Goal: Task Accomplishment & Management: Complete application form

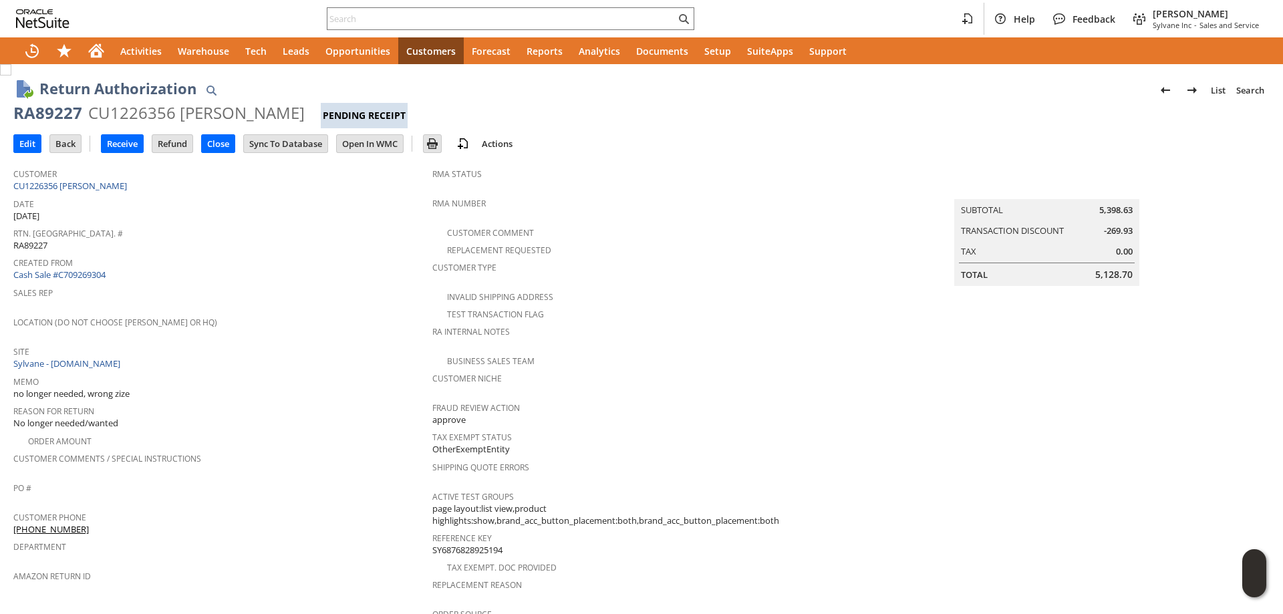
click at [43, 112] on div "RA89227" at bounding box center [47, 112] width 69 height 21
drag, startPoint x: 43, startPoint y: 112, endPoint x: 249, endPoint y: 110, distance: 206.5
click at [249, 110] on div "RA89227 CU1226356 Alex Naumenko Pending Receipt" at bounding box center [641, 115] width 1257 height 26
copy div "RA89227 CU1226356 Alex Naumenko"
drag, startPoint x: 452, startPoint y: 9, endPoint x: 408, endPoint y: 25, distance: 47.2
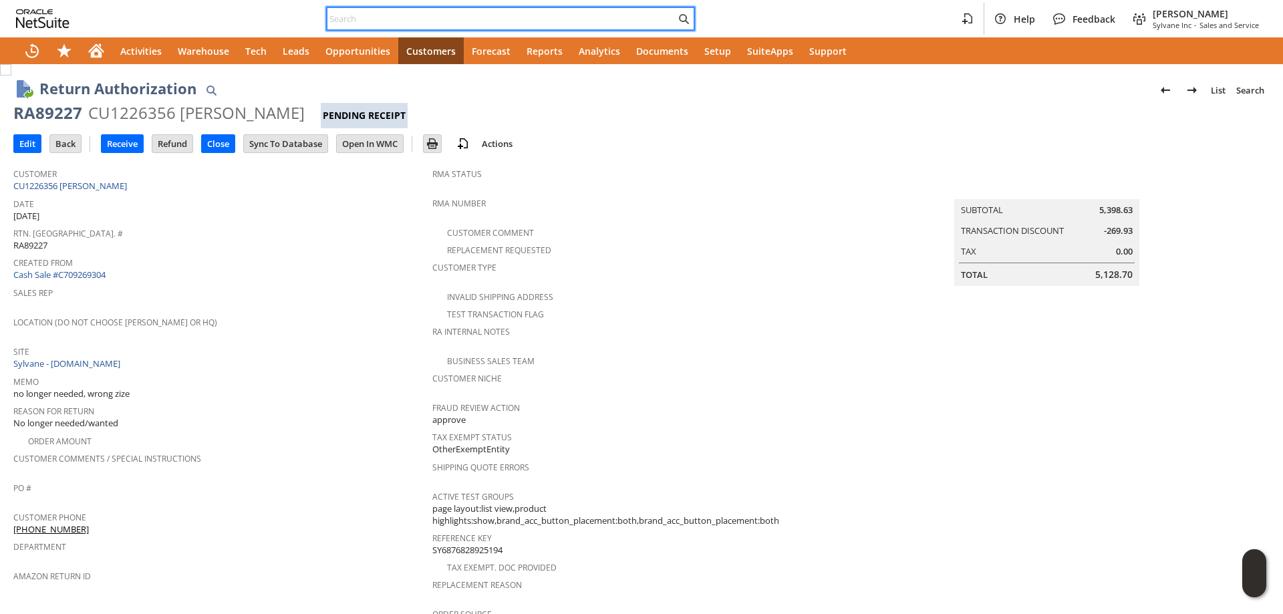
paste input "P218233"
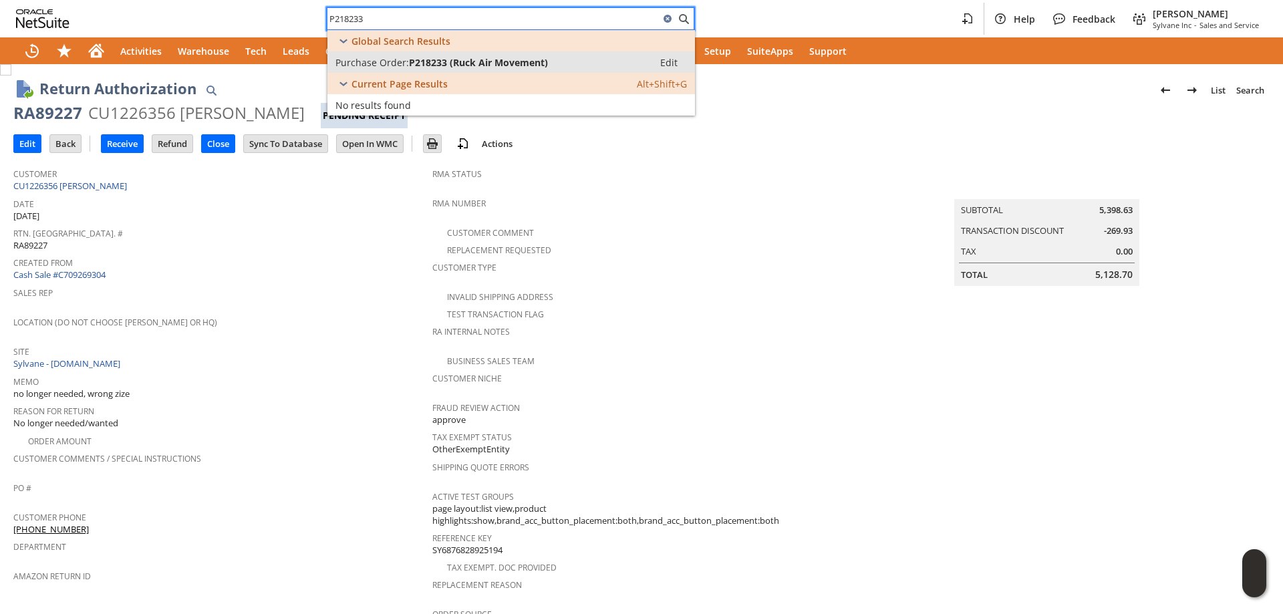
type input "P218233"
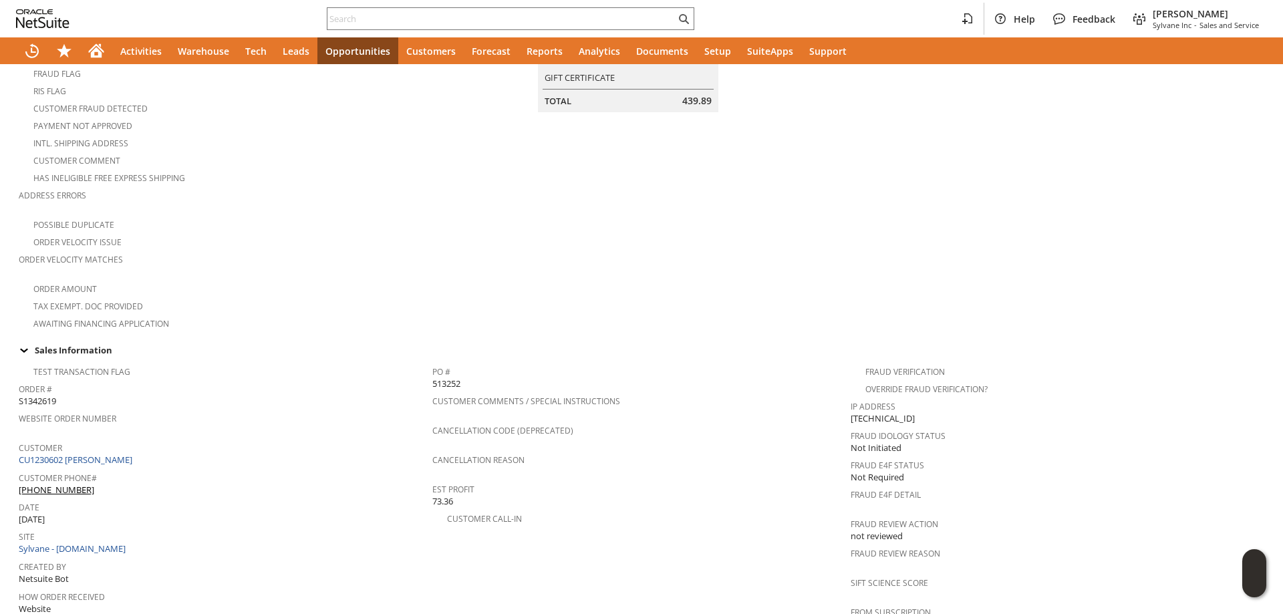
scroll to position [401, 0]
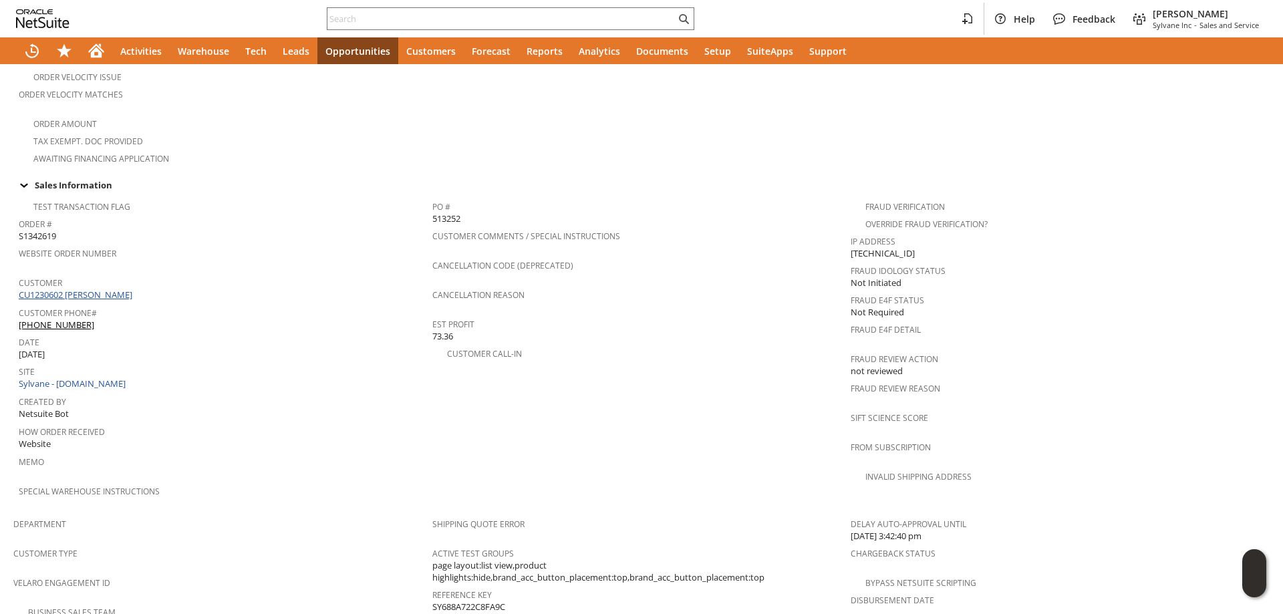
click at [110, 289] on link "CU1230602 [PERSON_NAME]" at bounding box center [77, 295] width 117 height 12
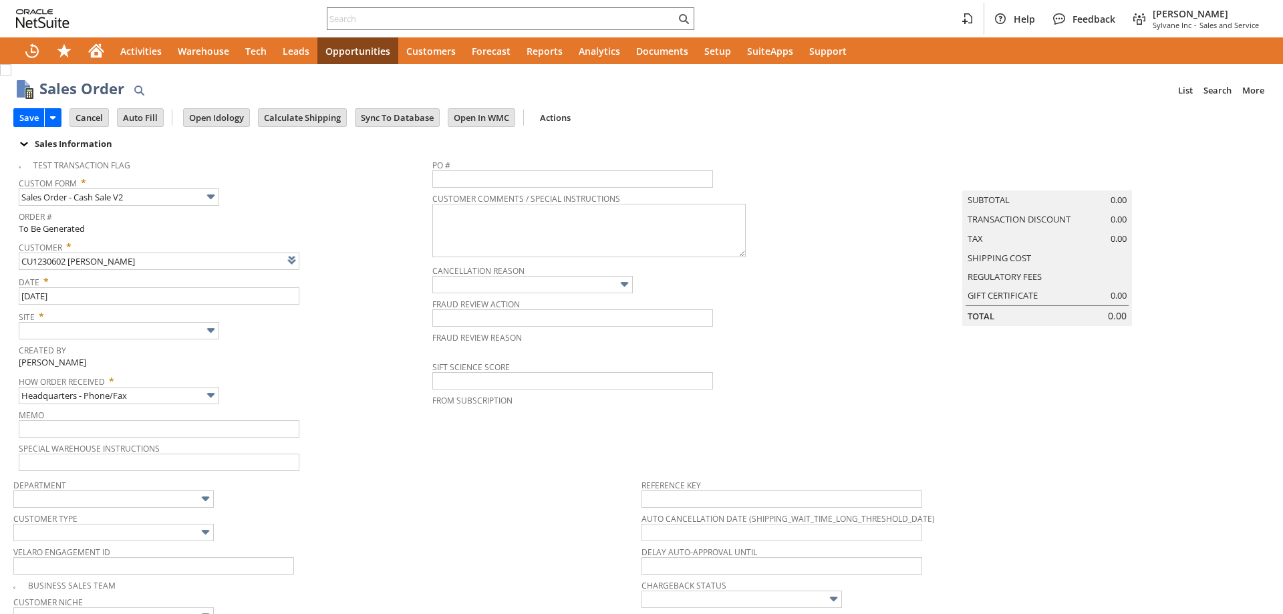
type input "Intelligent Recommendations ⁰"
click at [127, 334] on input "text" at bounding box center [119, 330] width 201 height 17
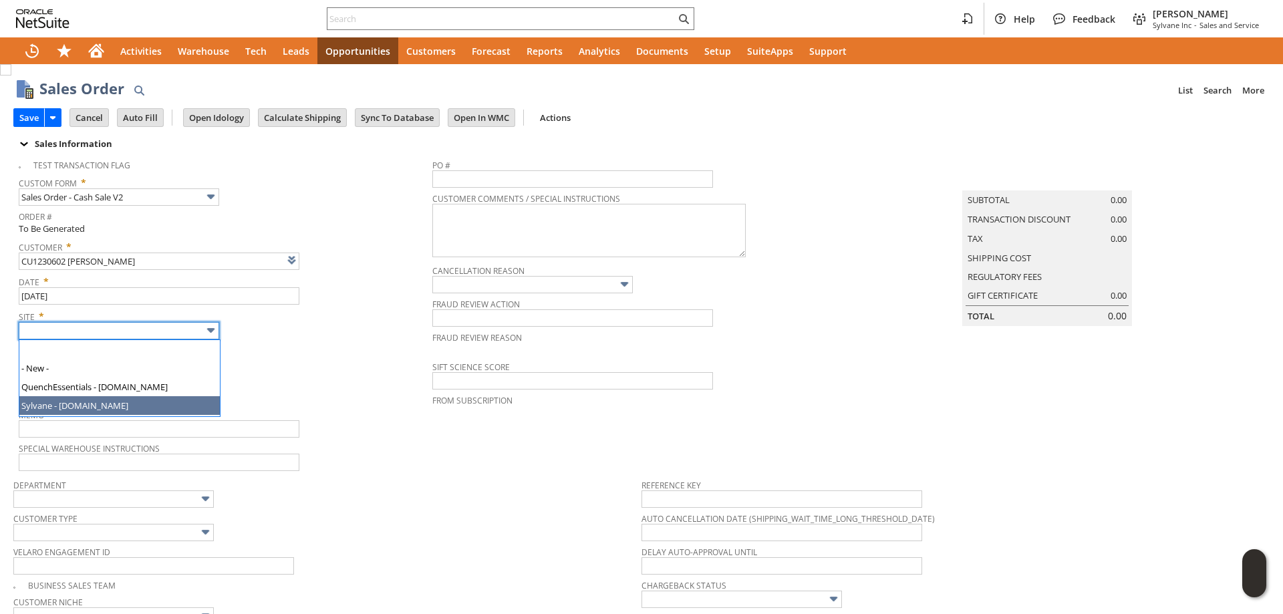
type input "Sylvane - [DOMAIN_NAME]"
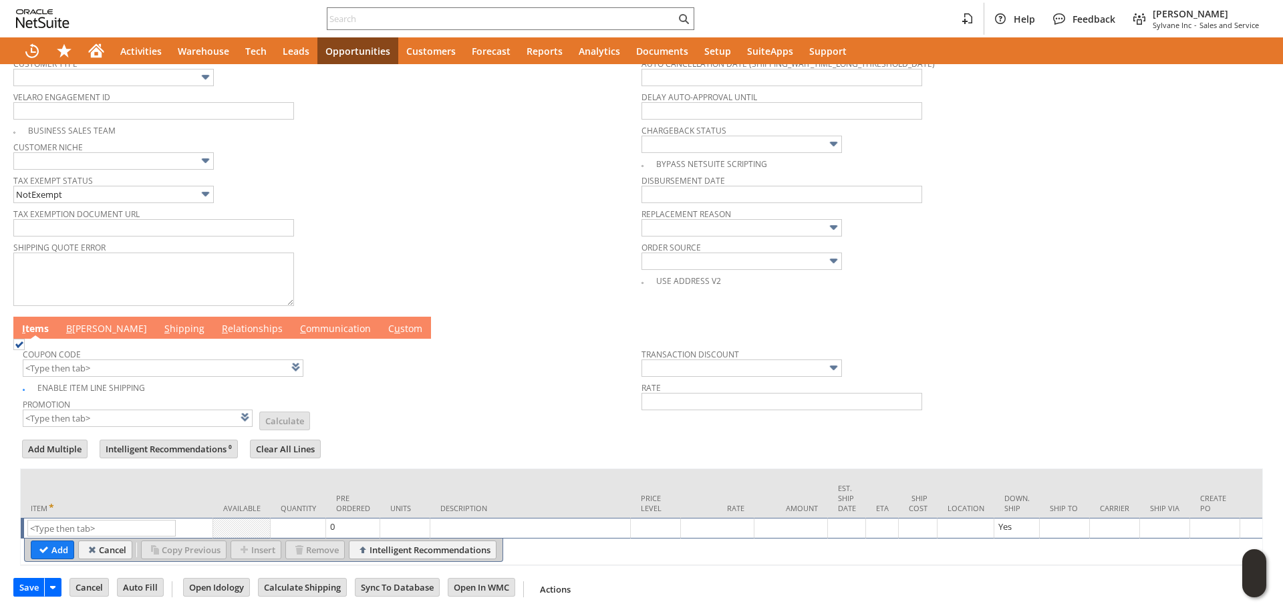
scroll to position [469, 0]
paste input "ru14560"
type input "ru14560"
click at [59, 541] on input "Add" at bounding box center [52, 549] width 42 height 17
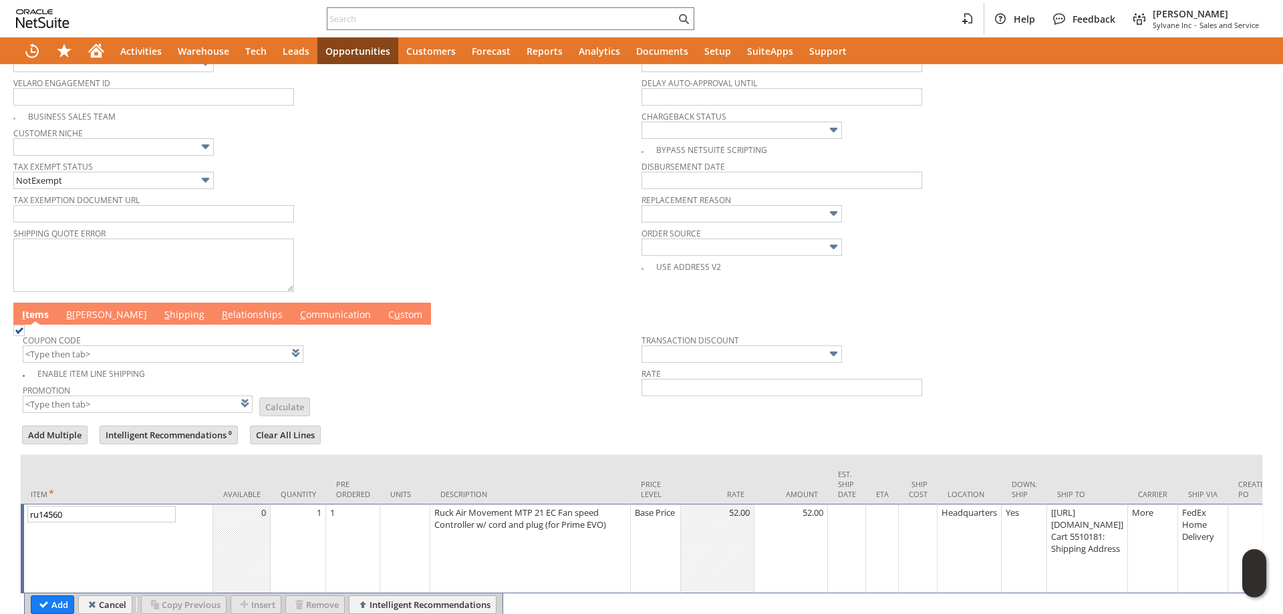
click at [1104, 533] on div "[[URL][DOMAIN_NAME]] Cart 5510181: Shipping Address" at bounding box center [1088, 530] width 74 height 49
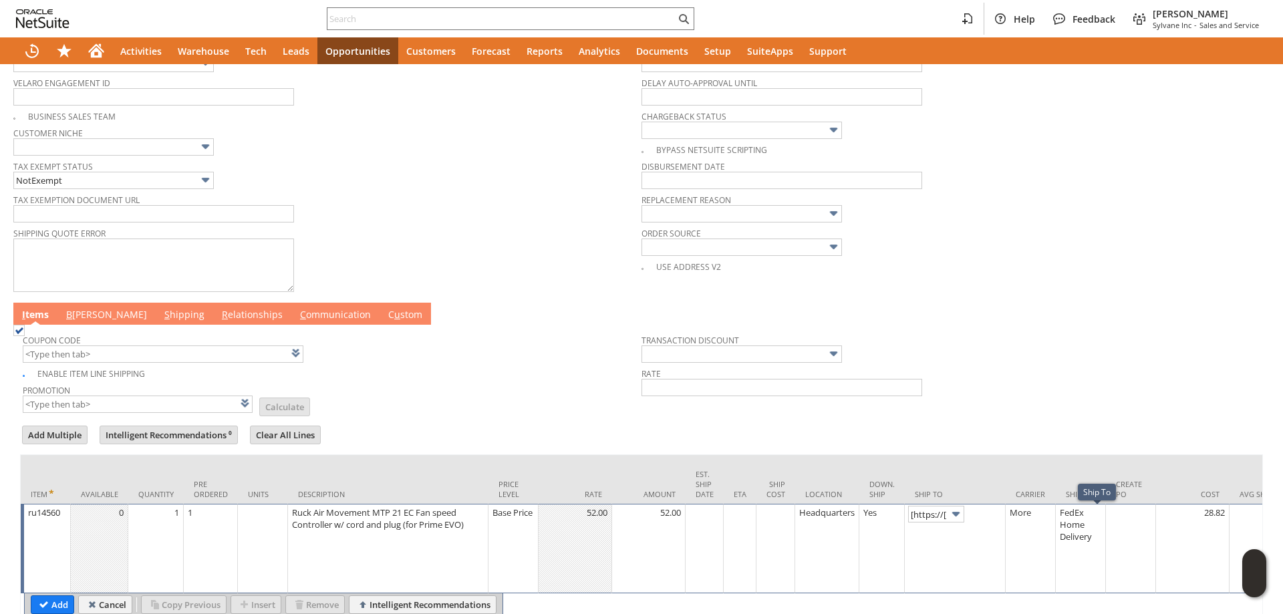
scroll to position [0, 137]
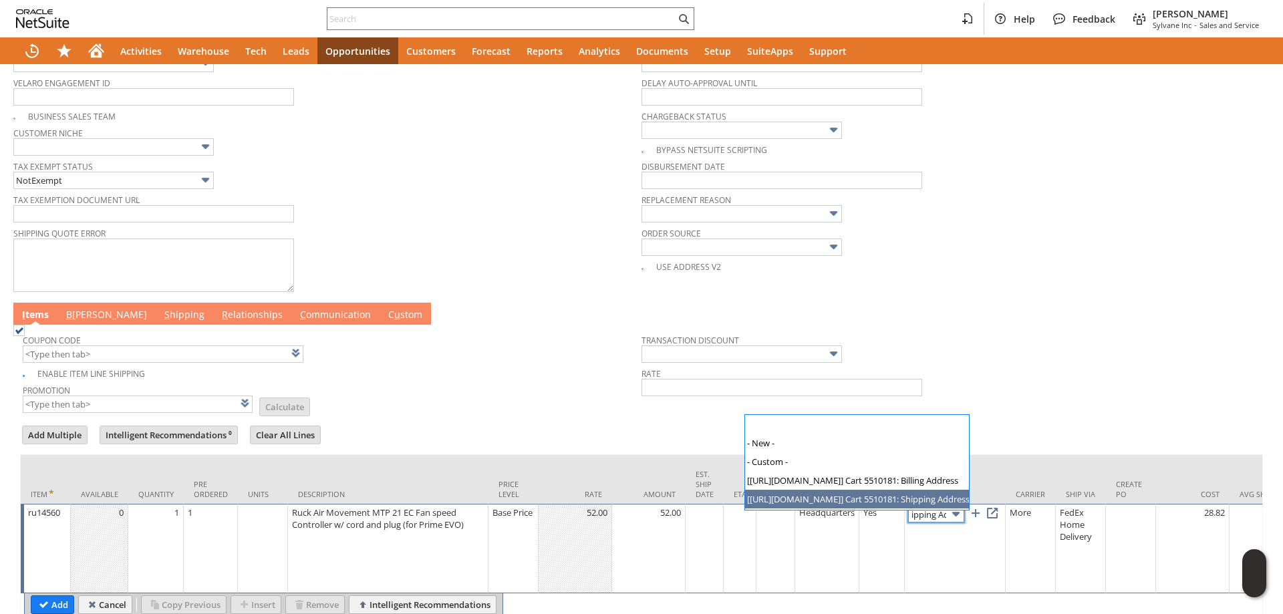
click at [944, 511] on input "[https://paypal.com/]...81: Shipping Address" at bounding box center [936, 514] width 56 height 17
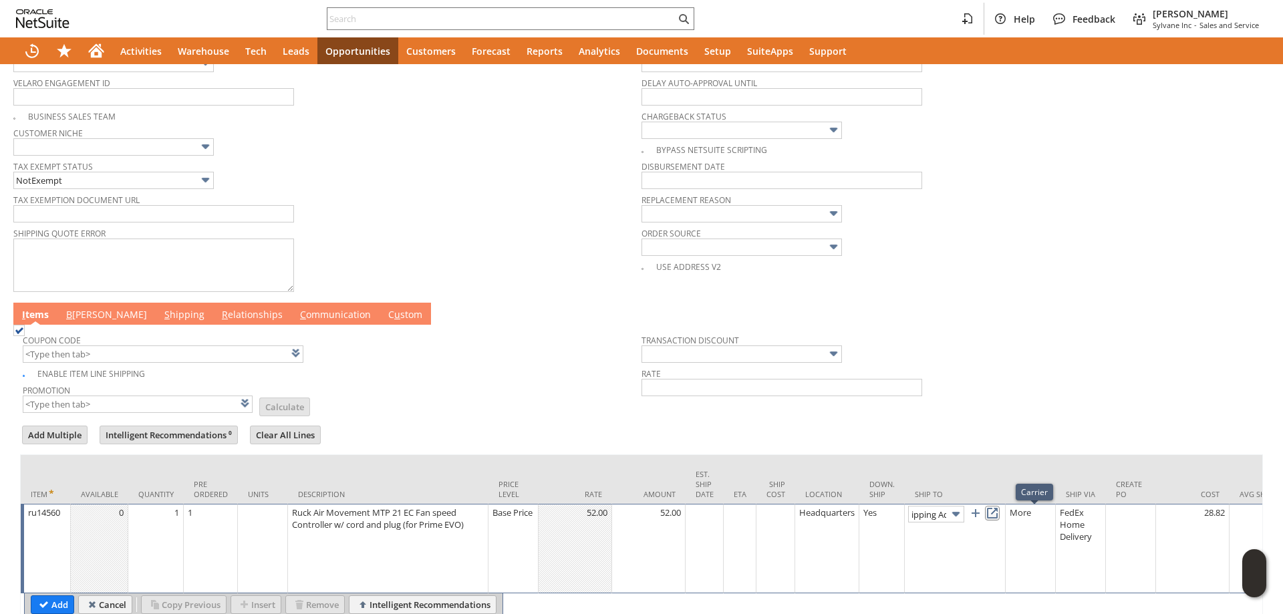
click at [1000, 521] on link at bounding box center [992, 513] width 15 height 15
click at [88, 317] on link "B illing" at bounding box center [107, 315] width 88 height 15
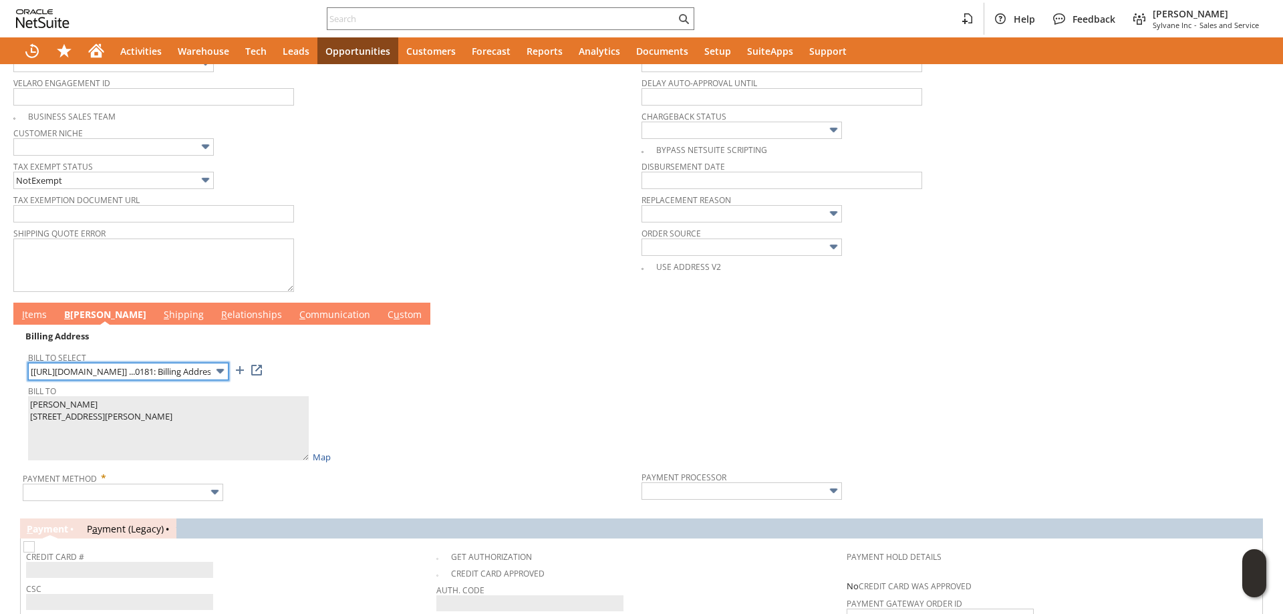
click at [119, 376] on input "[https://paypal.com/] ...0181: Billing Address" at bounding box center [128, 371] width 201 height 17
click at [99, 369] on input "text" at bounding box center [128, 371] width 201 height 17
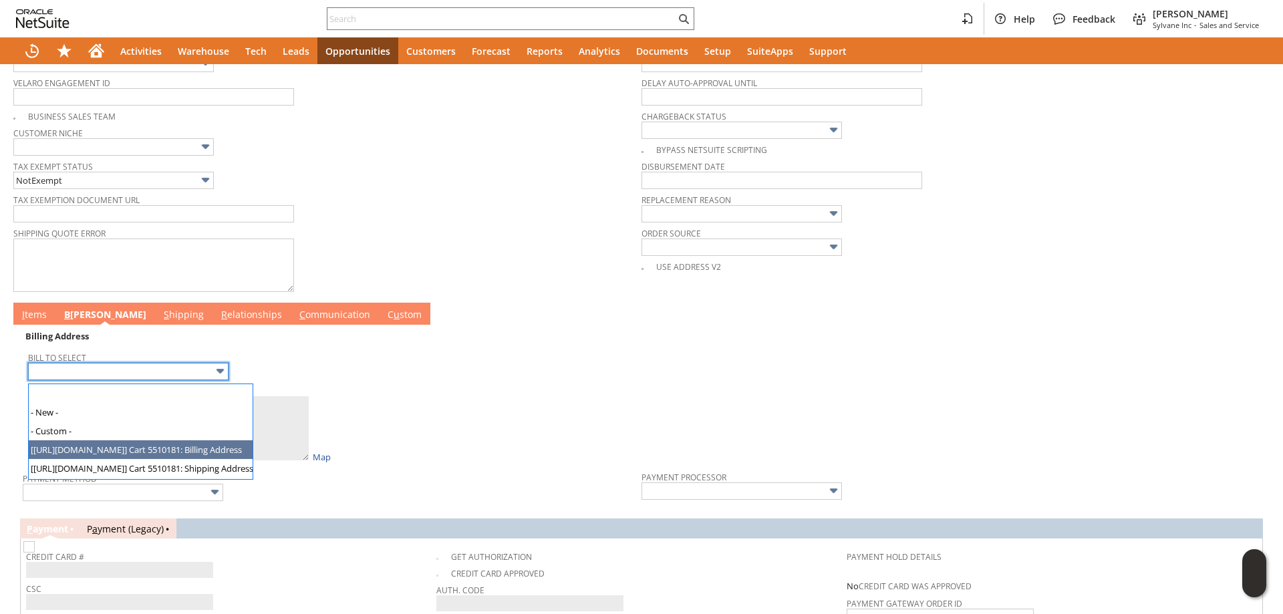
type input "[https://paypal.com/] ...0181: Billing Address"
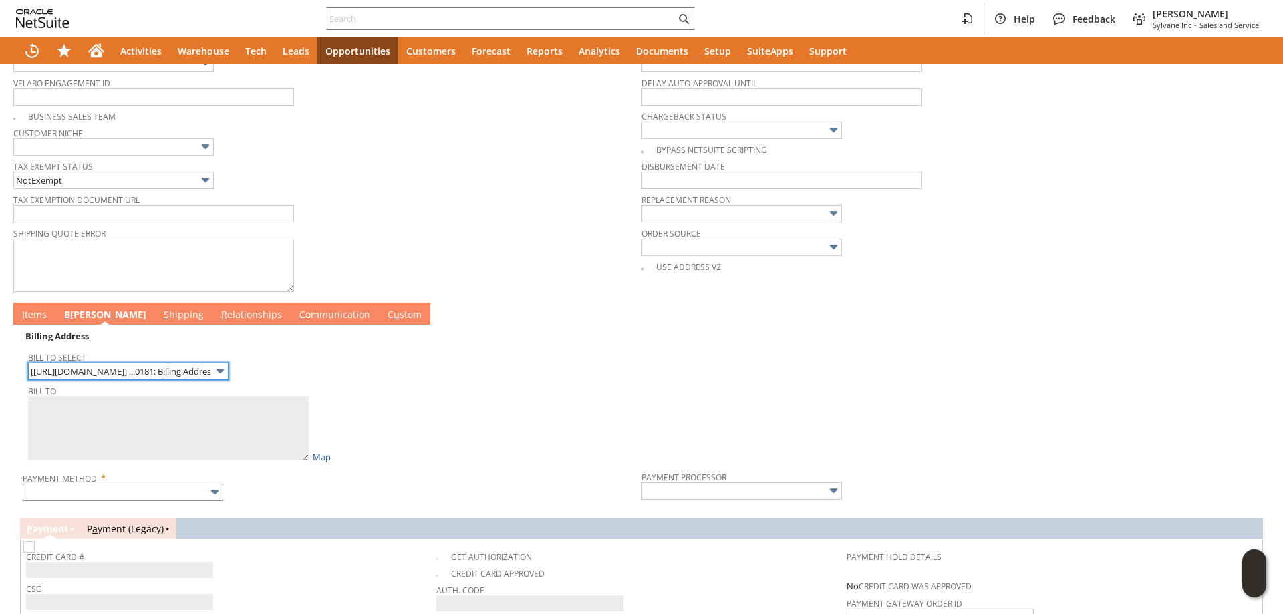
type textarea "Kathryn Hoppe 2411 Doty St 2292420 Oshkosh WI 54902-7215 United States"
type input "[STREET_ADDRESS][PERSON_NAME]"
type input "54902-7215"
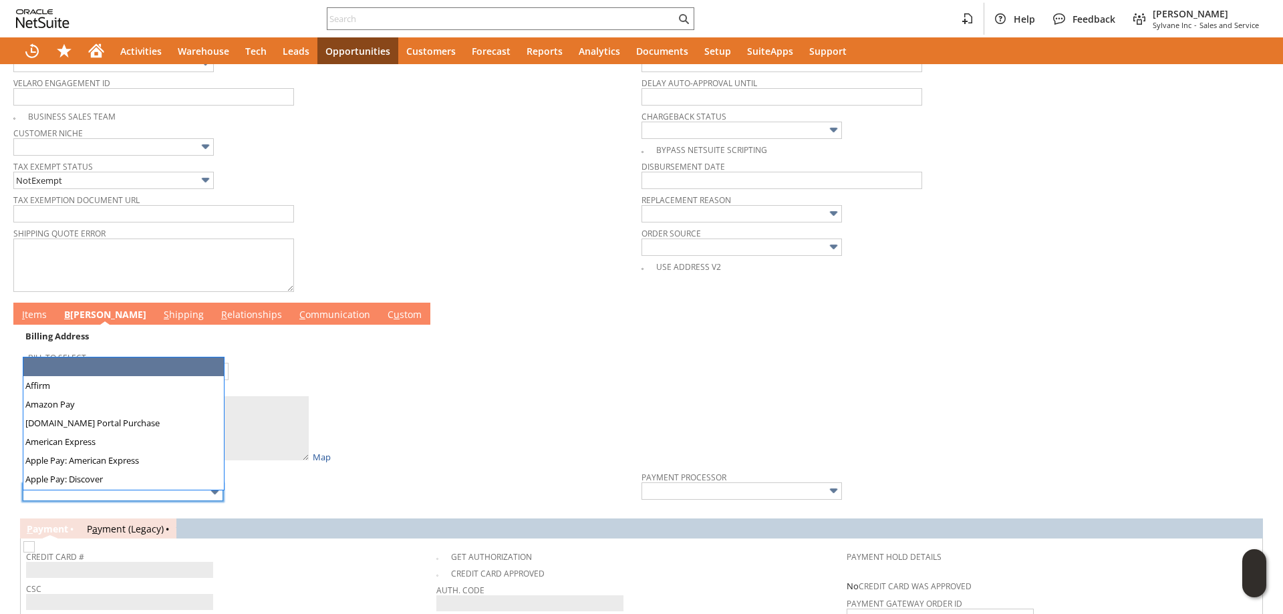
click at [104, 497] on input "text" at bounding box center [123, 492] width 201 height 17
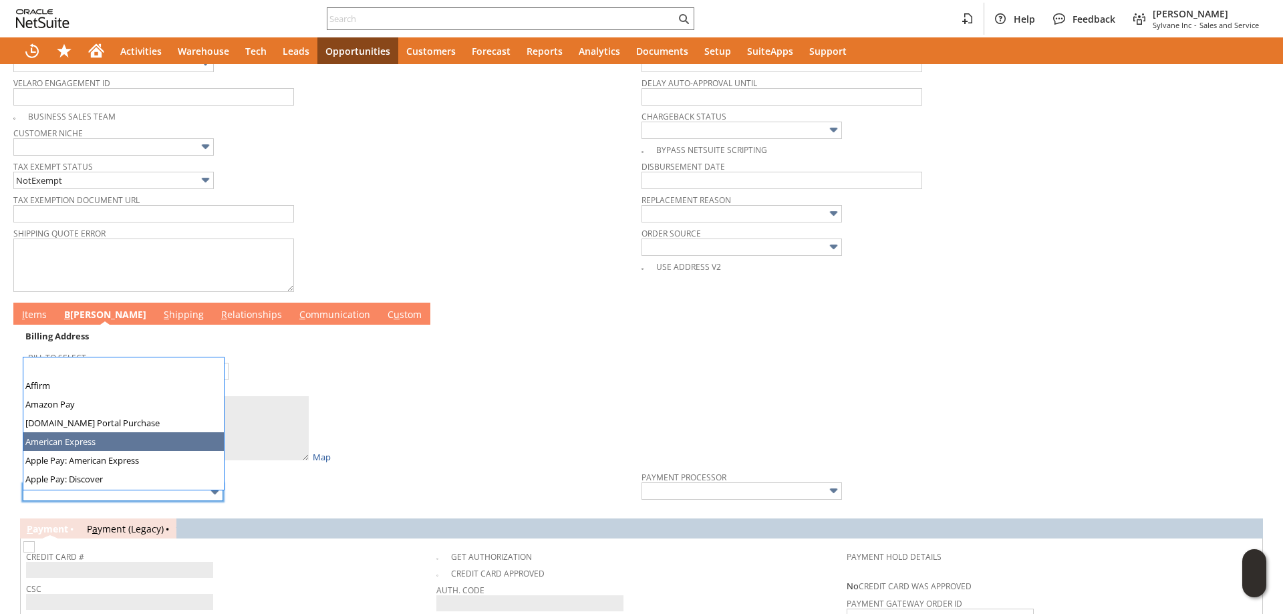
type input "American Express"
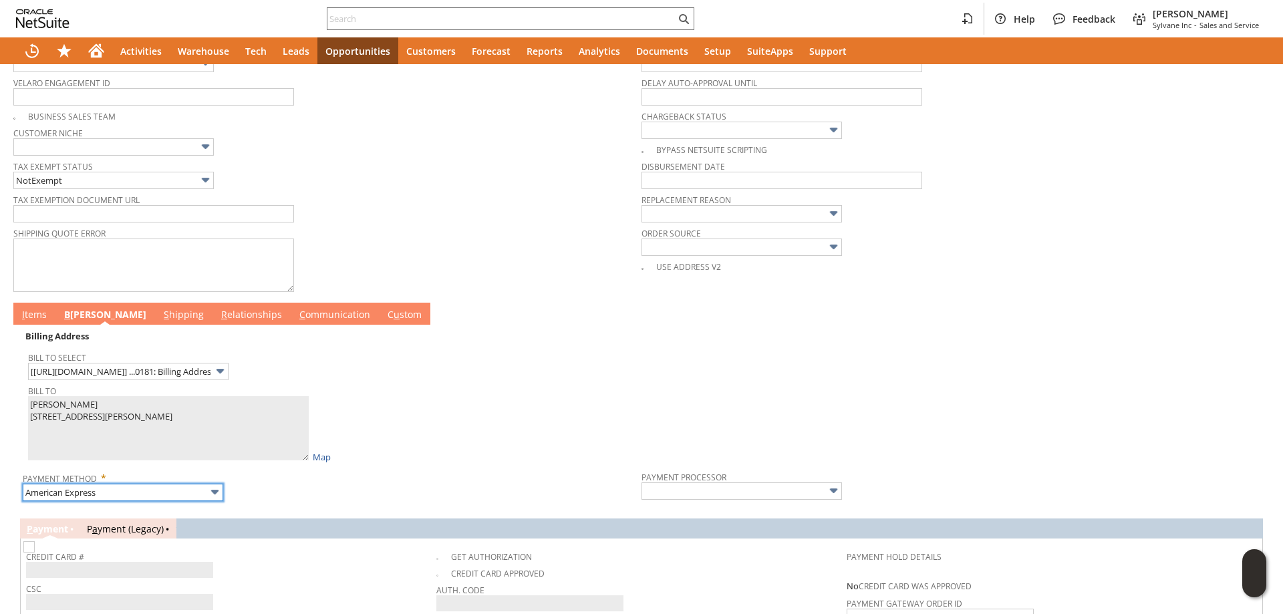
type input "Braintree"
checkbox input "true"
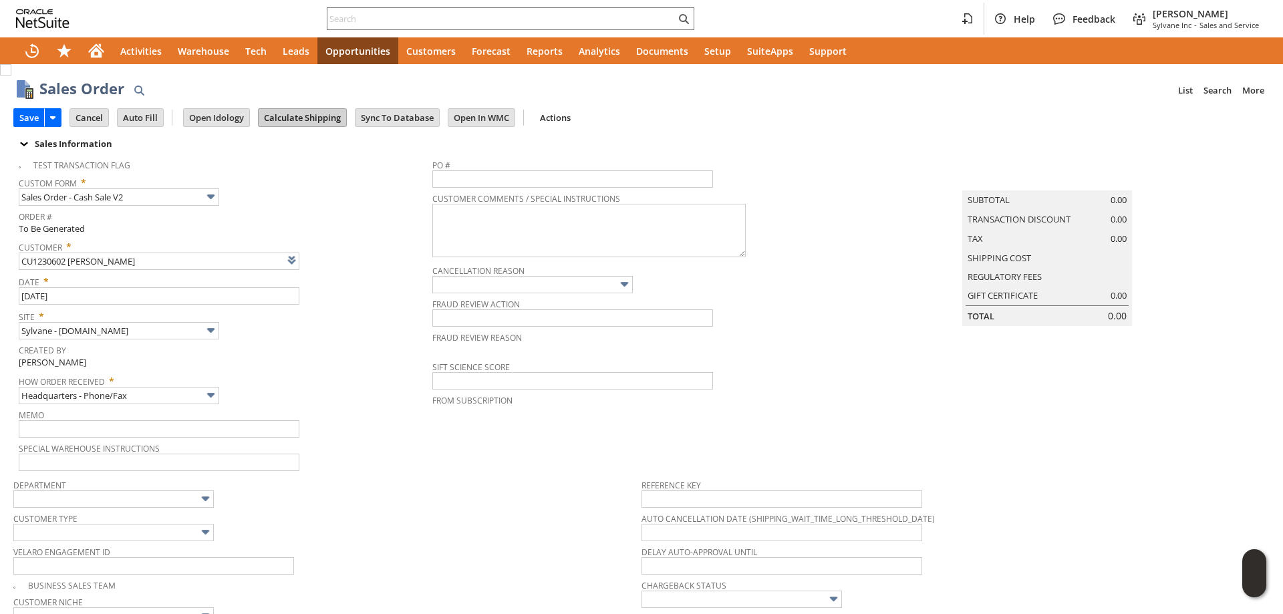
click at [301, 126] on input "Calculate Shipping" at bounding box center [303, 117] width 88 height 17
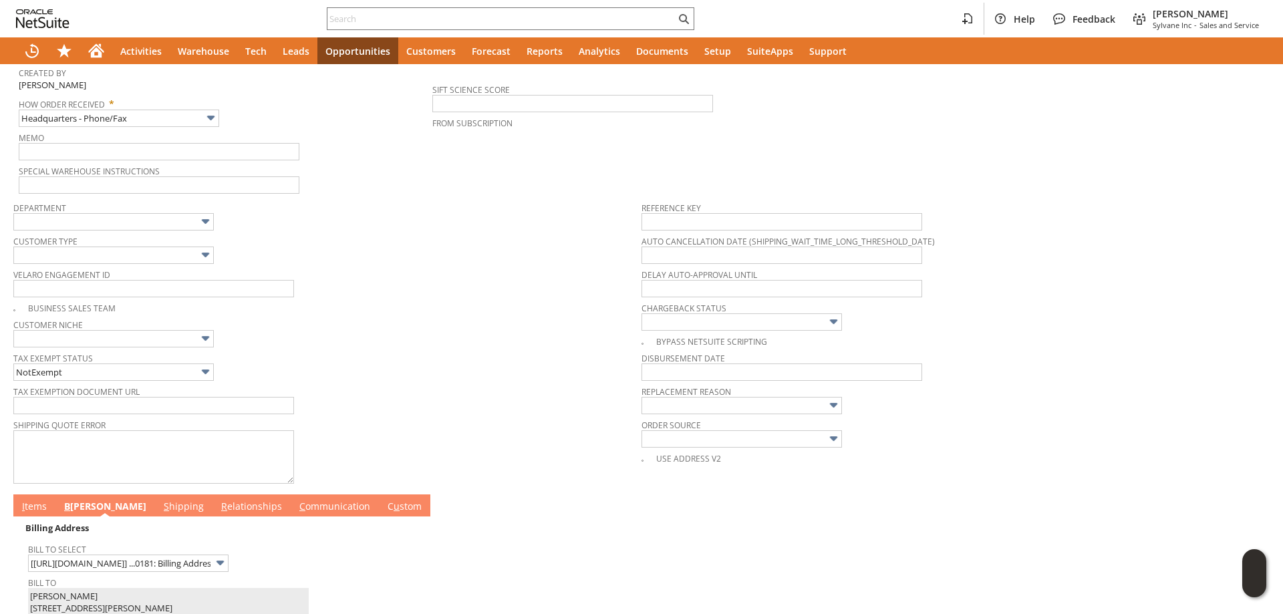
scroll to position [468, 0]
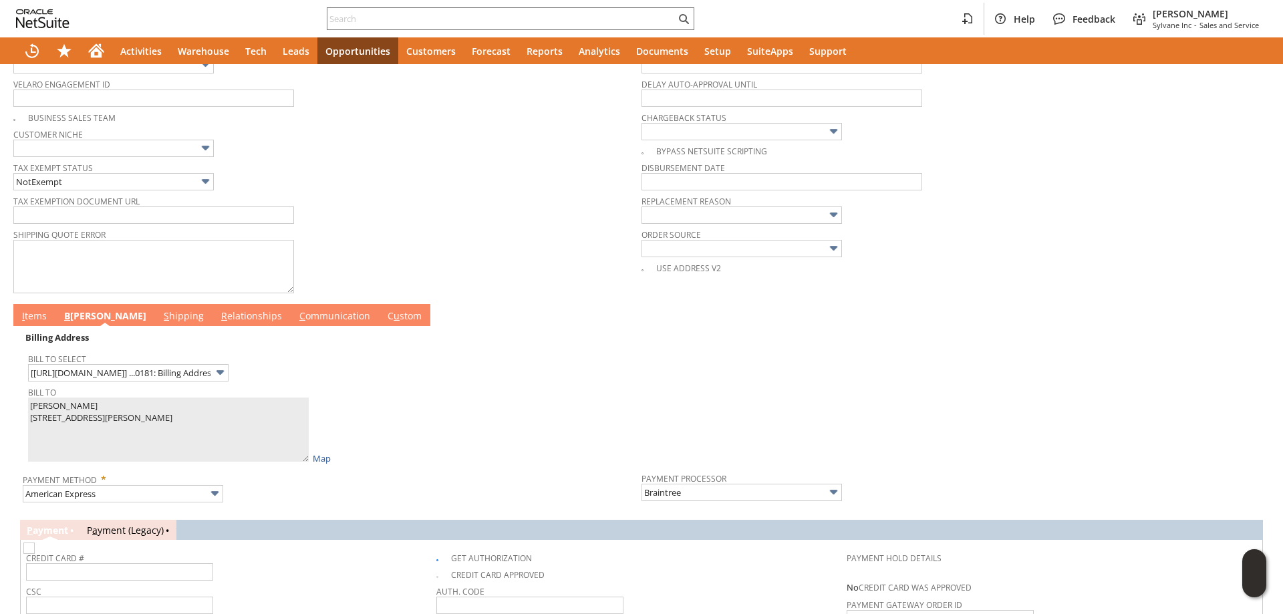
click at [35, 324] on link "I tems" at bounding box center [34, 316] width 31 height 15
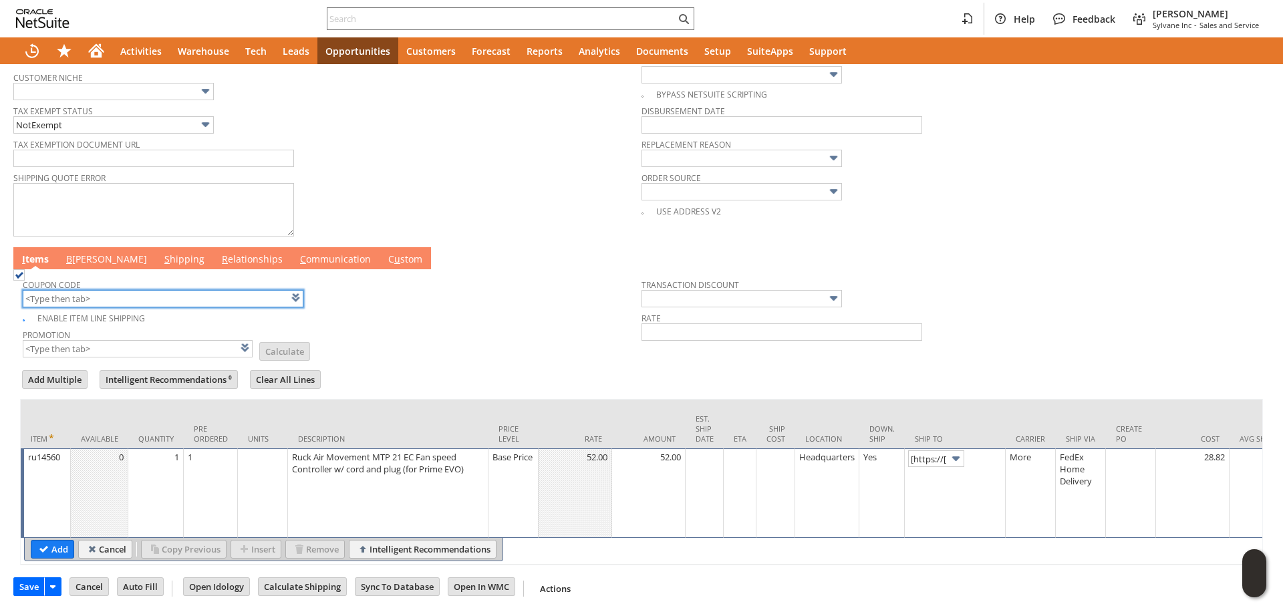
scroll to position [550, 0]
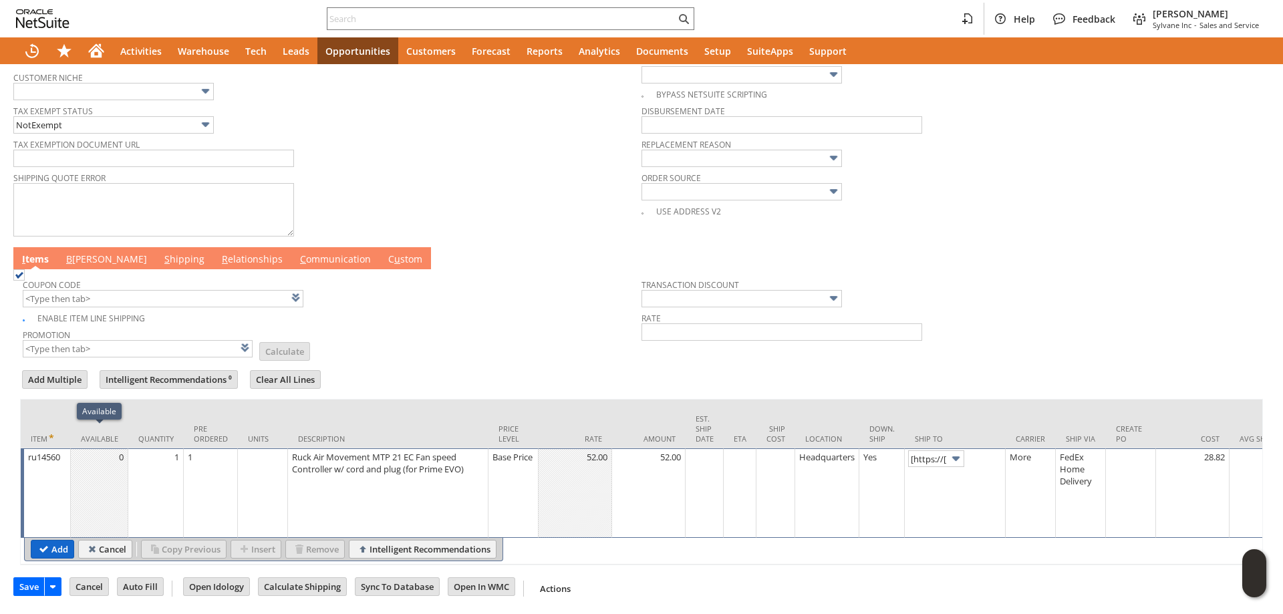
click at [57, 541] on input "Add" at bounding box center [52, 549] width 42 height 17
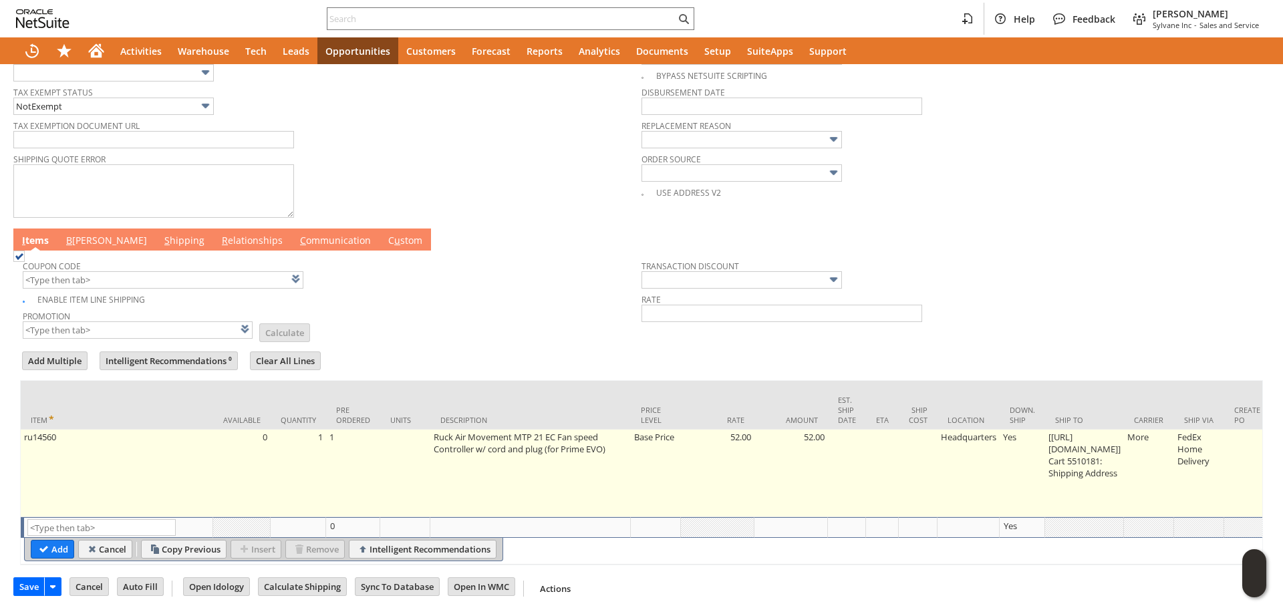
click at [938, 455] on td at bounding box center [918, 474] width 39 height 88
type input "Headquarters"
type input "OK"
type input "Make Copy"
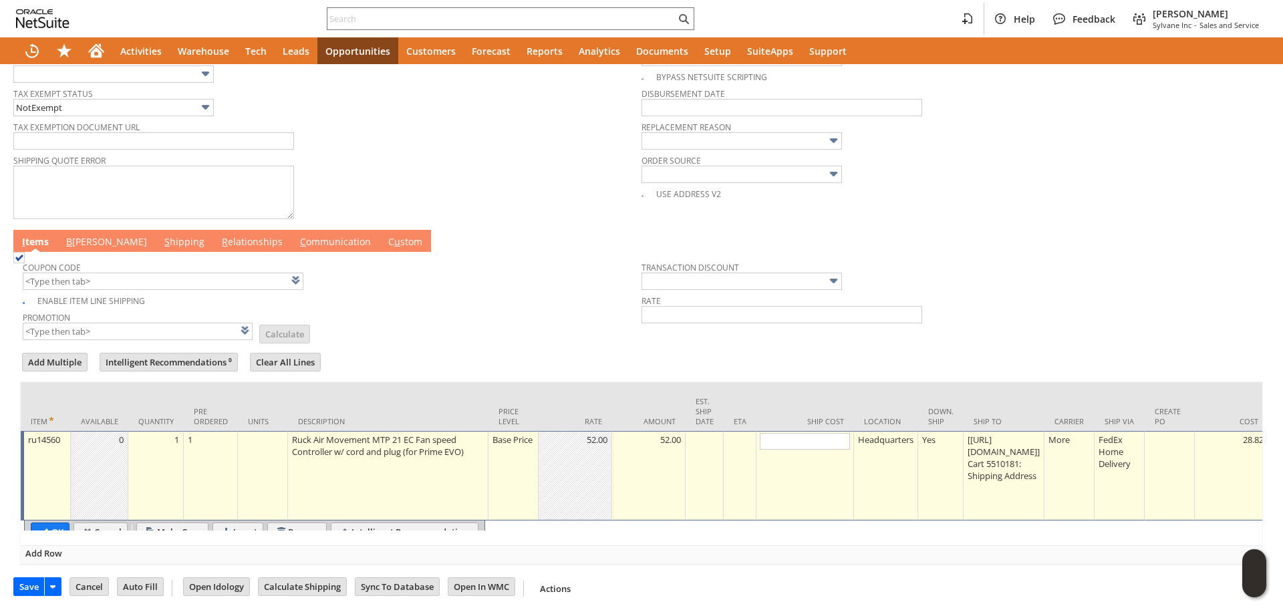
click at [886, 450] on td "Headquarters" at bounding box center [886, 476] width 64 height 90
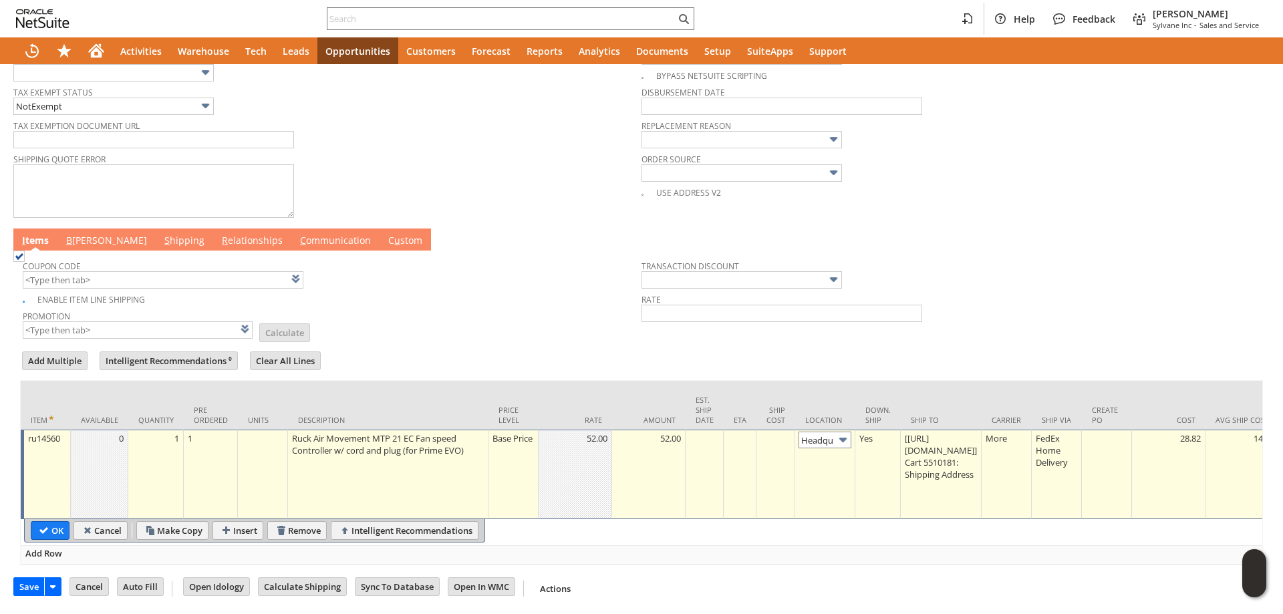
scroll to position [0, 23]
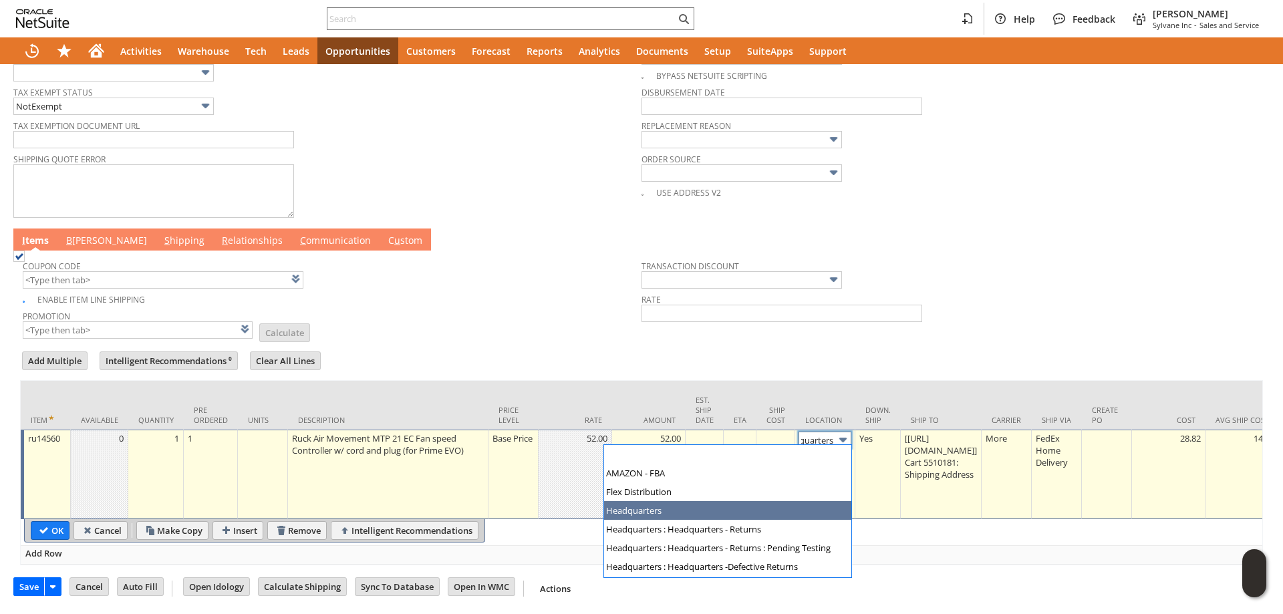
click at [829, 438] on input "Headquarters" at bounding box center [825, 440] width 53 height 17
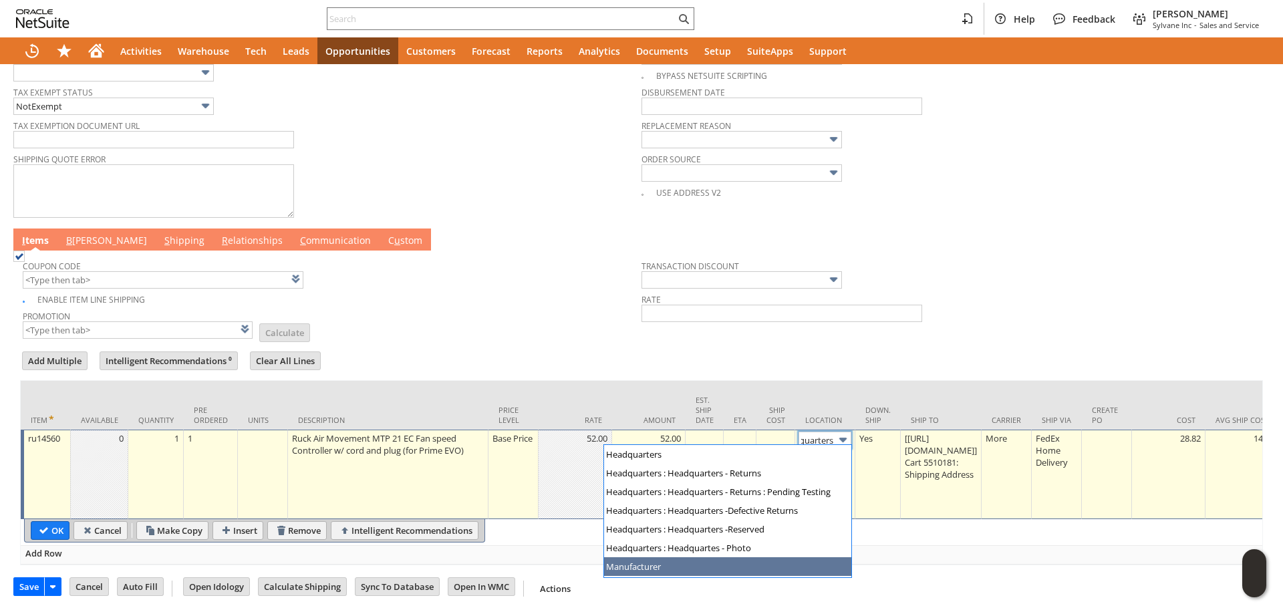
type input "Manufacturer"
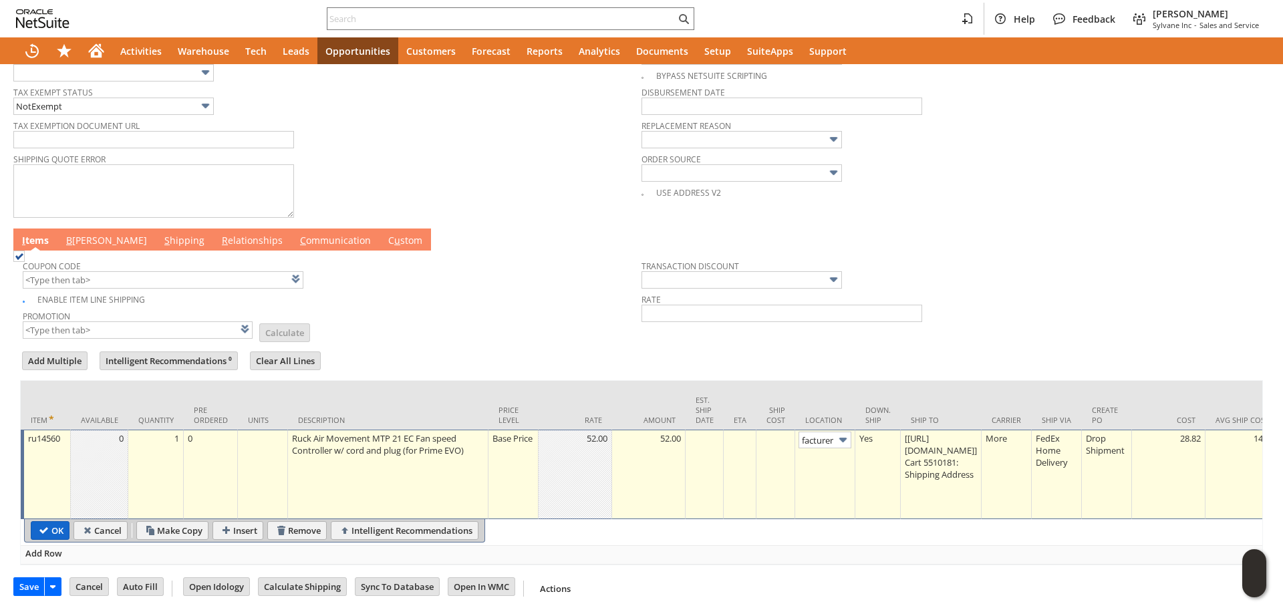
scroll to position [0, 0]
click at [58, 532] on input "OK" at bounding box center [49, 530] width 37 height 17
type input "Add"
type input "Copy Previous"
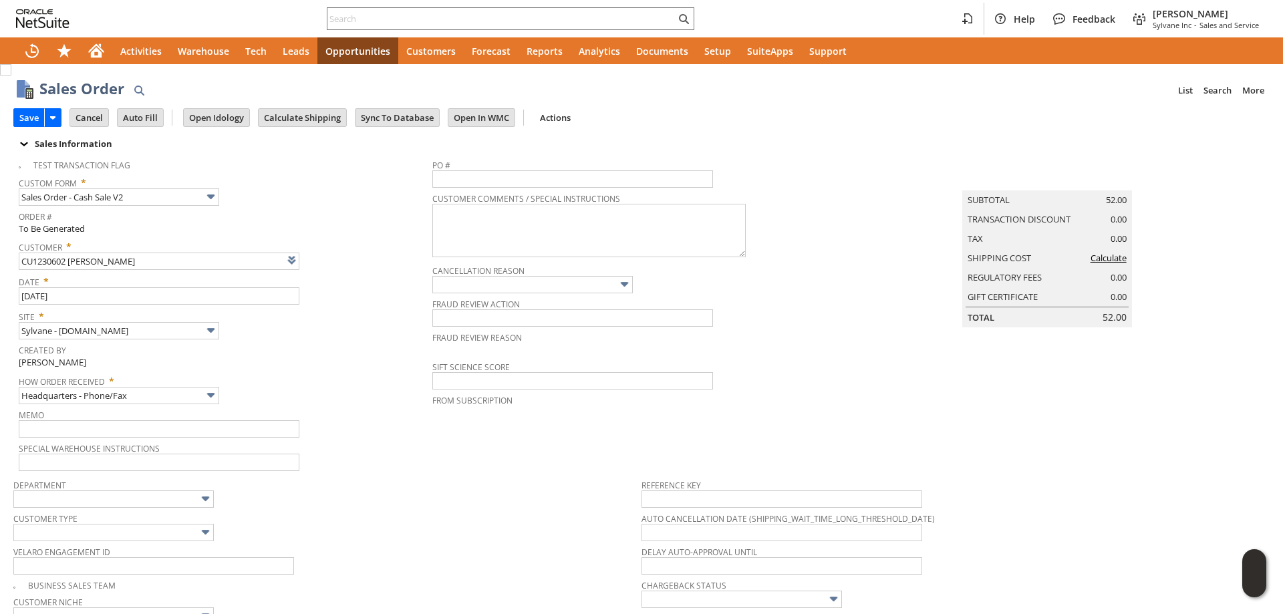
click at [304, 128] on td "Calculate Shipping" at bounding box center [306, 117] width 97 height 25
click at [305, 120] on input "Calculate Shipping" at bounding box center [303, 117] width 88 height 17
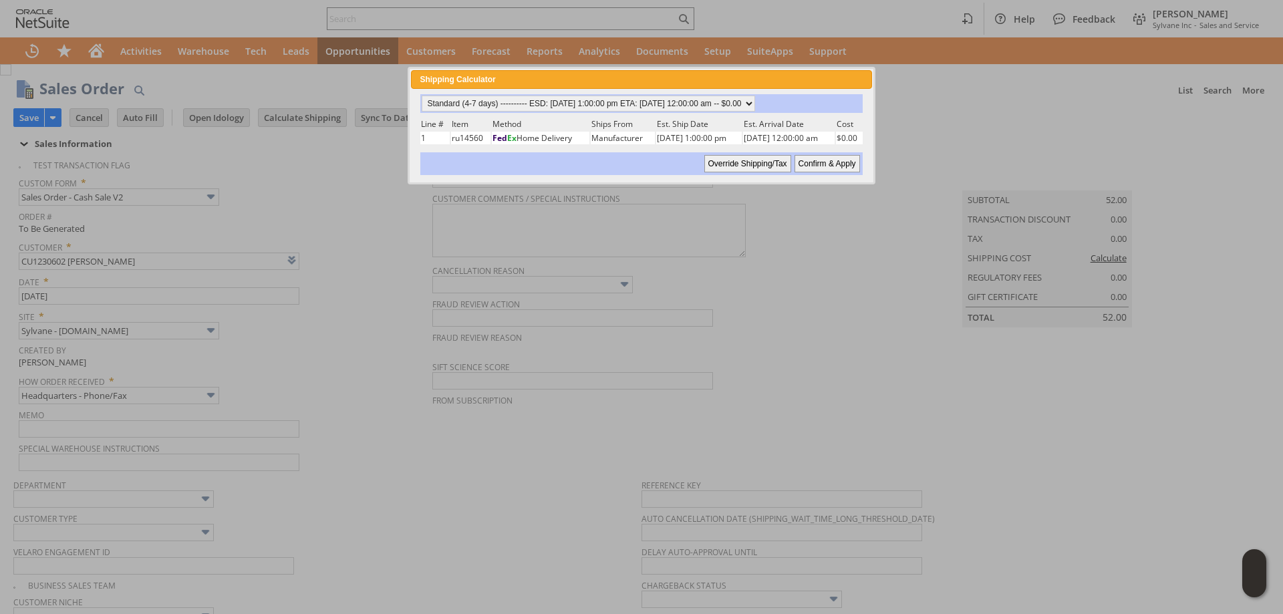
click at [819, 162] on input "Confirm & Apply" at bounding box center [828, 163] width 66 height 17
type input "Add"
type input "Copy Previous"
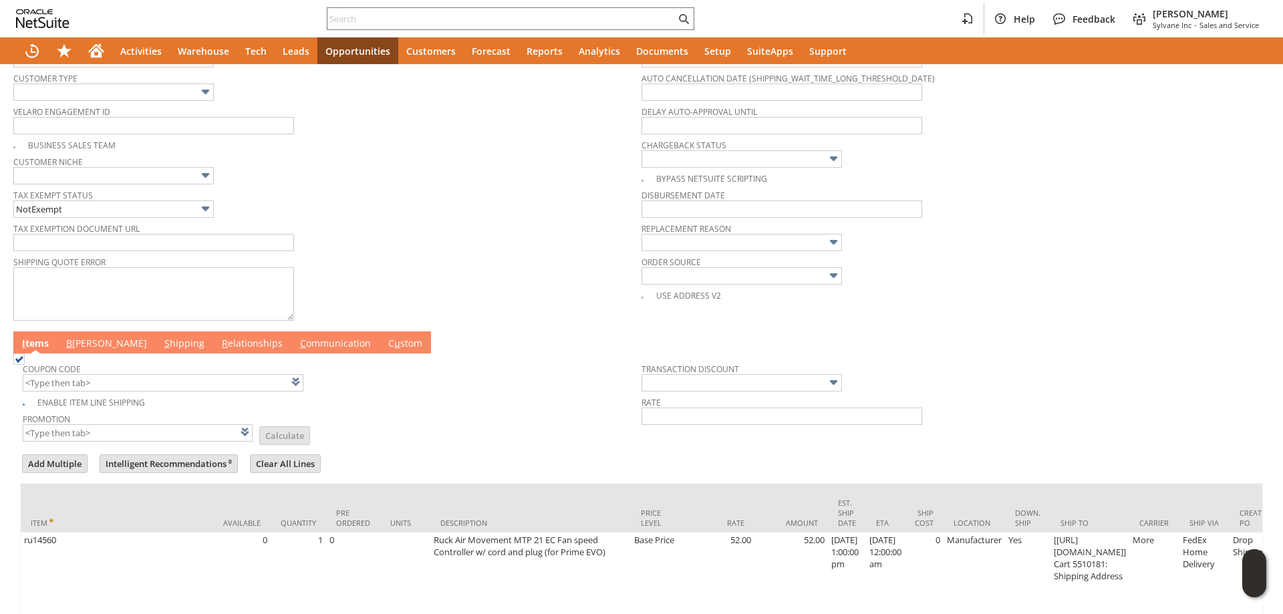
scroll to position [555, 0]
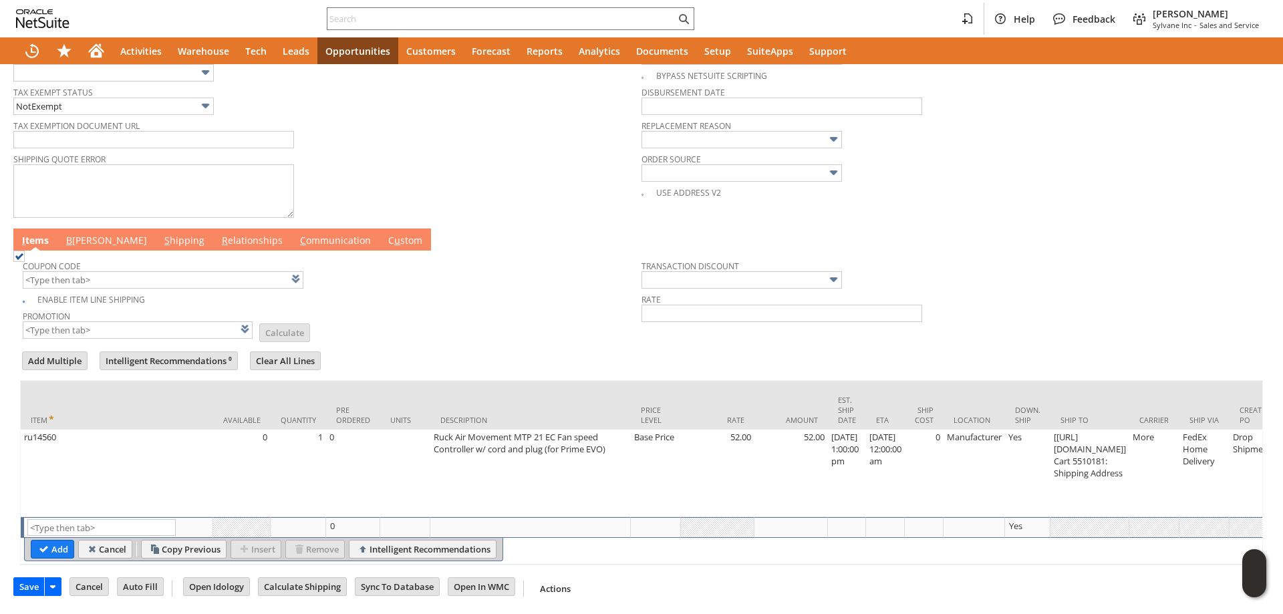
click at [80, 234] on link "B illing" at bounding box center [107, 241] width 88 height 15
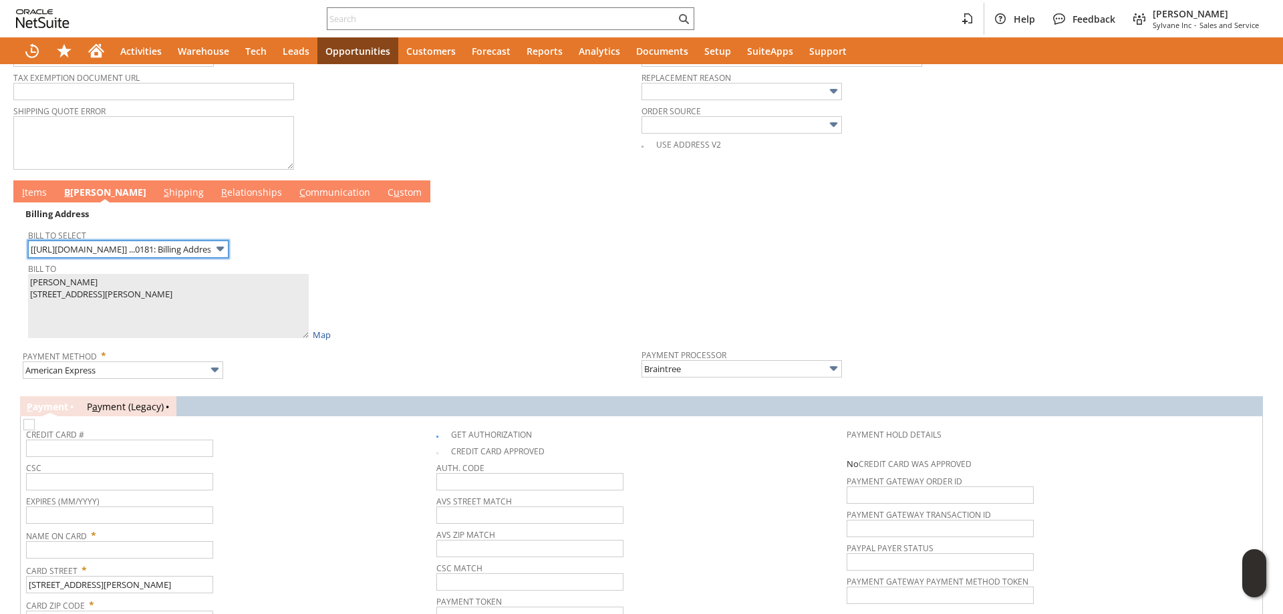
scroll to position [689, 0]
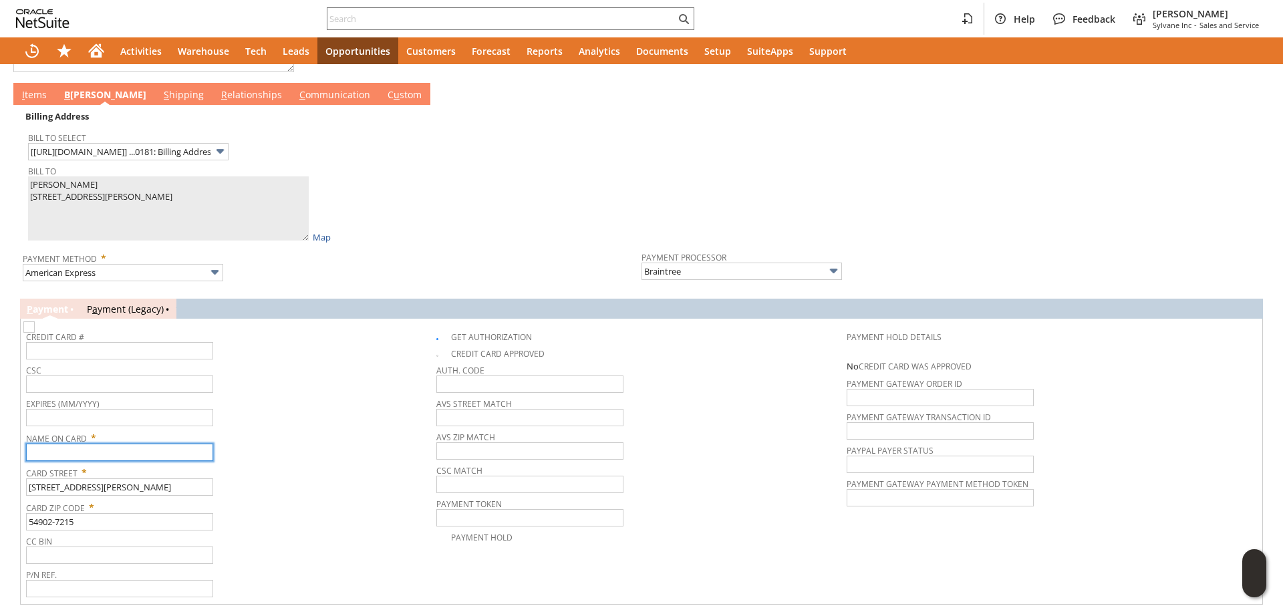
paste input "[PERSON_NAME]"
type input "[PERSON_NAME]"
click at [122, 352] on input "text" at bounding box center [119, 350] width 187 height 17
type input "372298222681009"
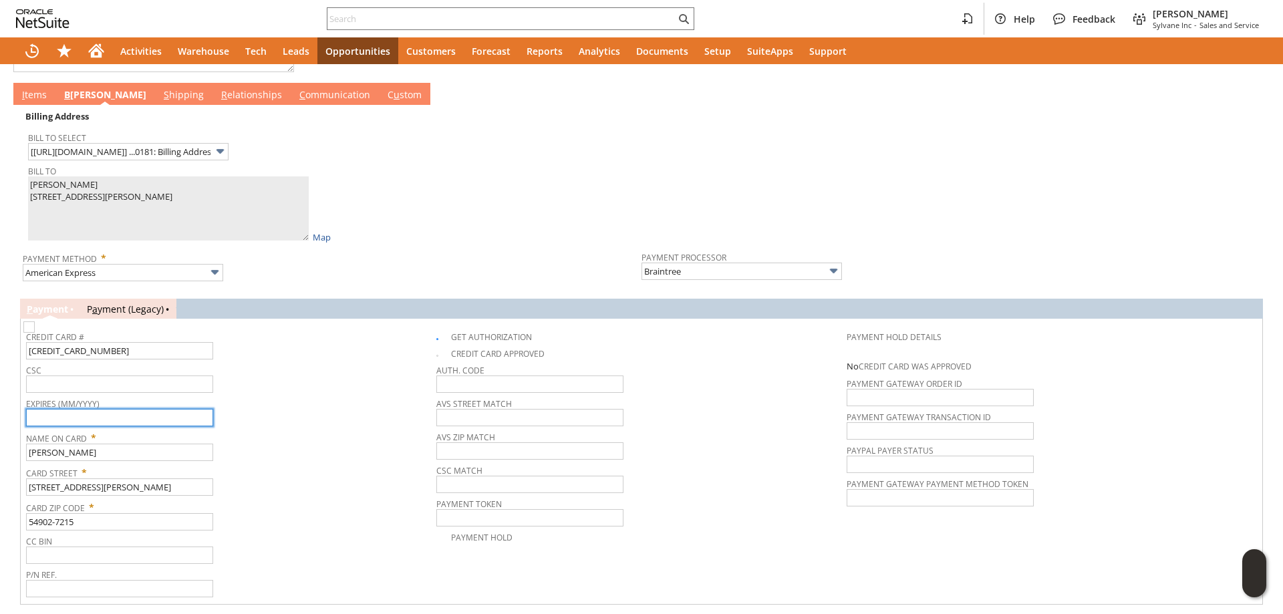
click at [133, 418] on input "text" at bounding box center [119, 417] width 187 height 17
type input "10/2027"
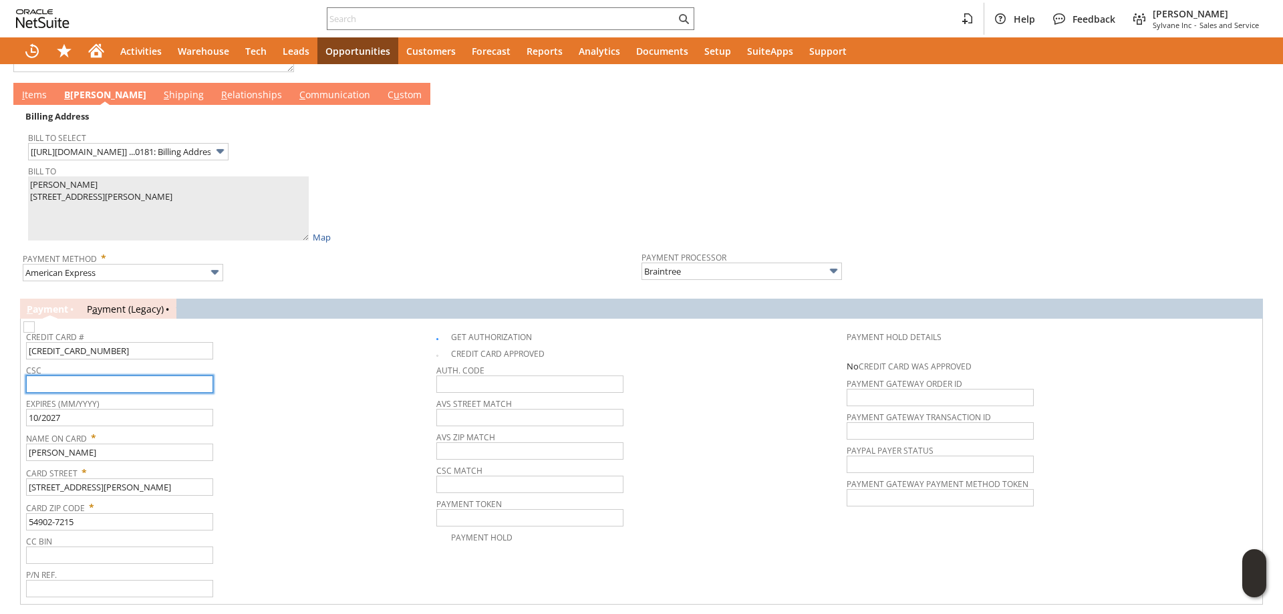
click at [140, 387] on input "text" at bounding box center [119, 384] width 187 height 17
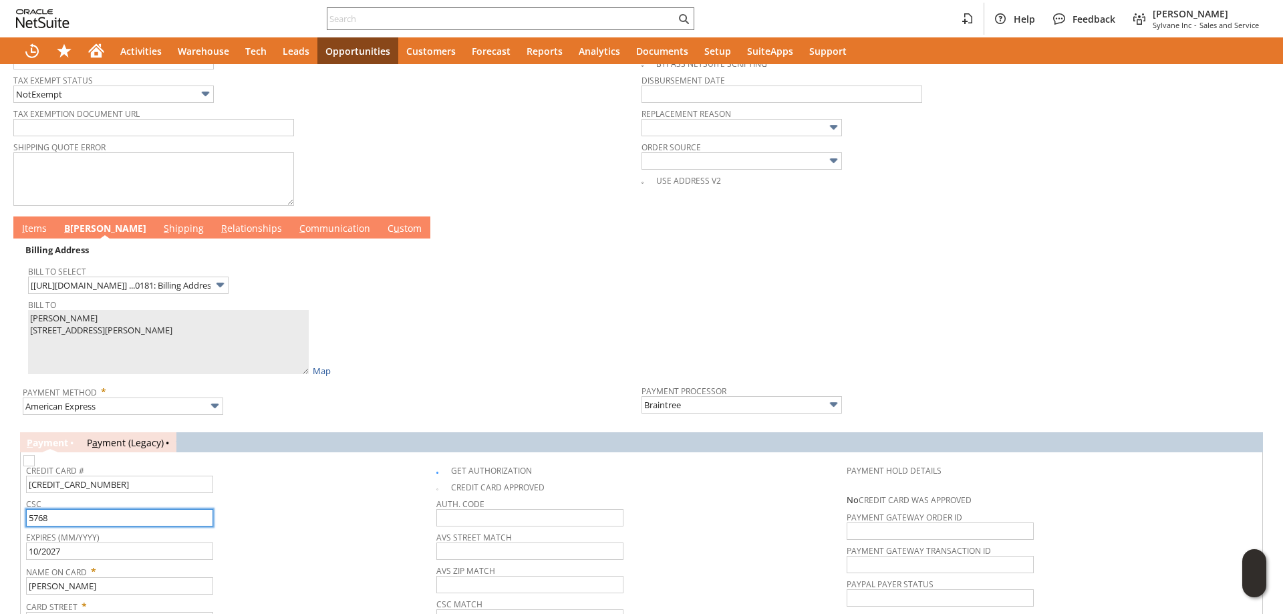
type input "5768"
click at [35, 231] on link "I tems" at bounding box center [34, 229] width 31 height 15
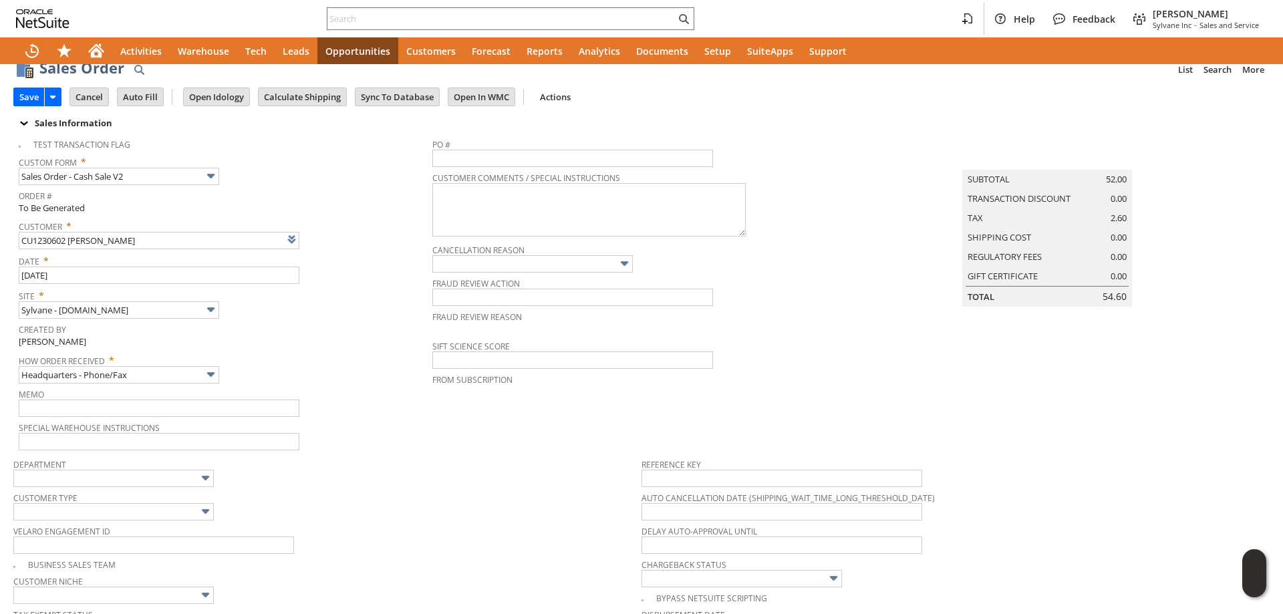
scroll to position [0, 0]
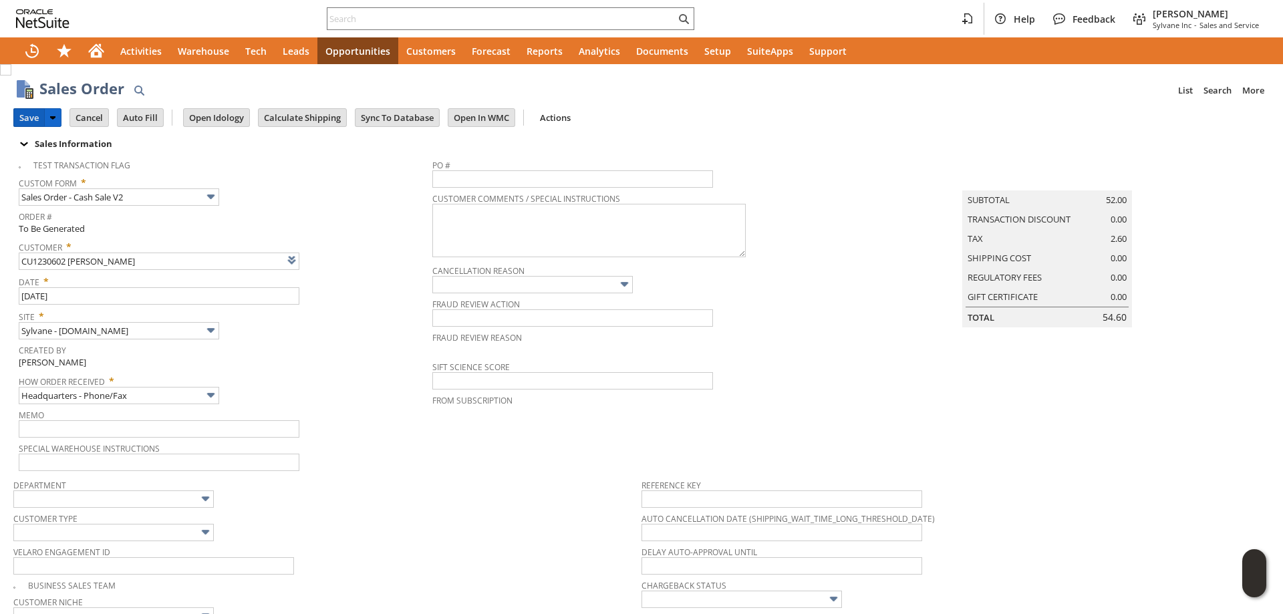
click at [31, 118] on input "Save" at bounding box center [29, 117] width 30 height 17
